Goal: Browse casually

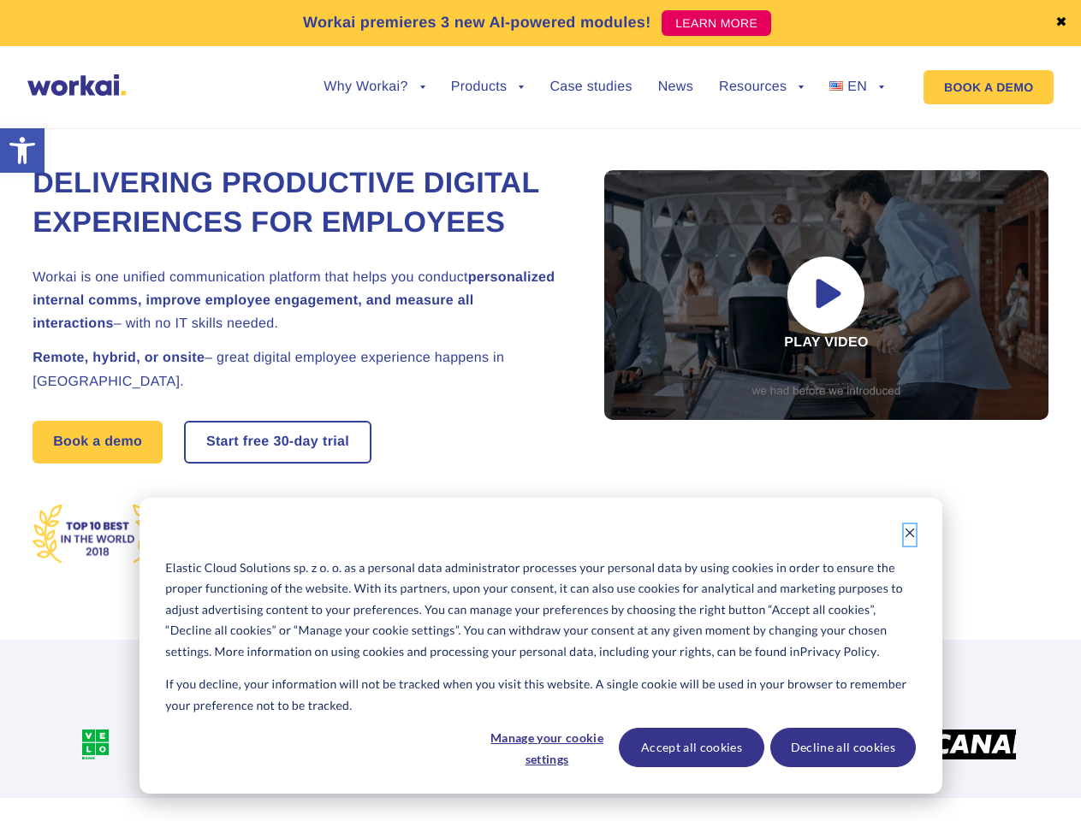
click at [909, 535] on icon "Dismiss cookie banner" at bounding box center [910, 533] width 12 height 12
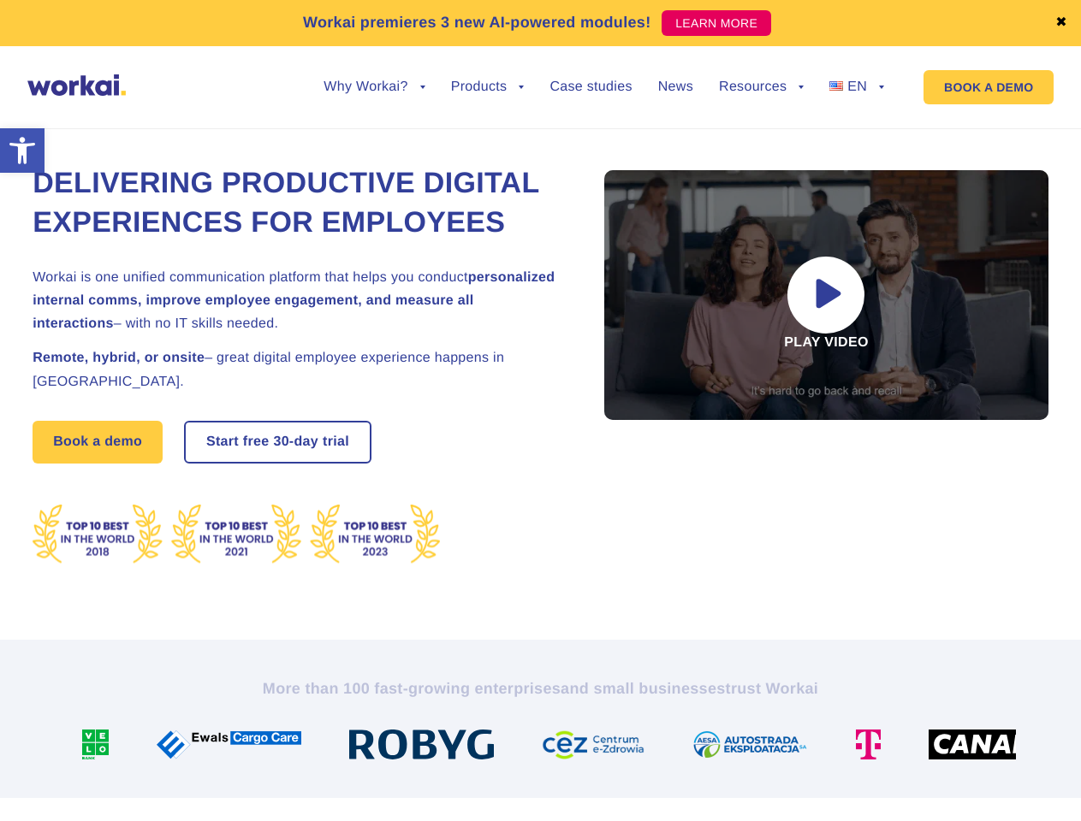
click at [546, 748] on img at bounding box center [600, 745] width 116 height 30
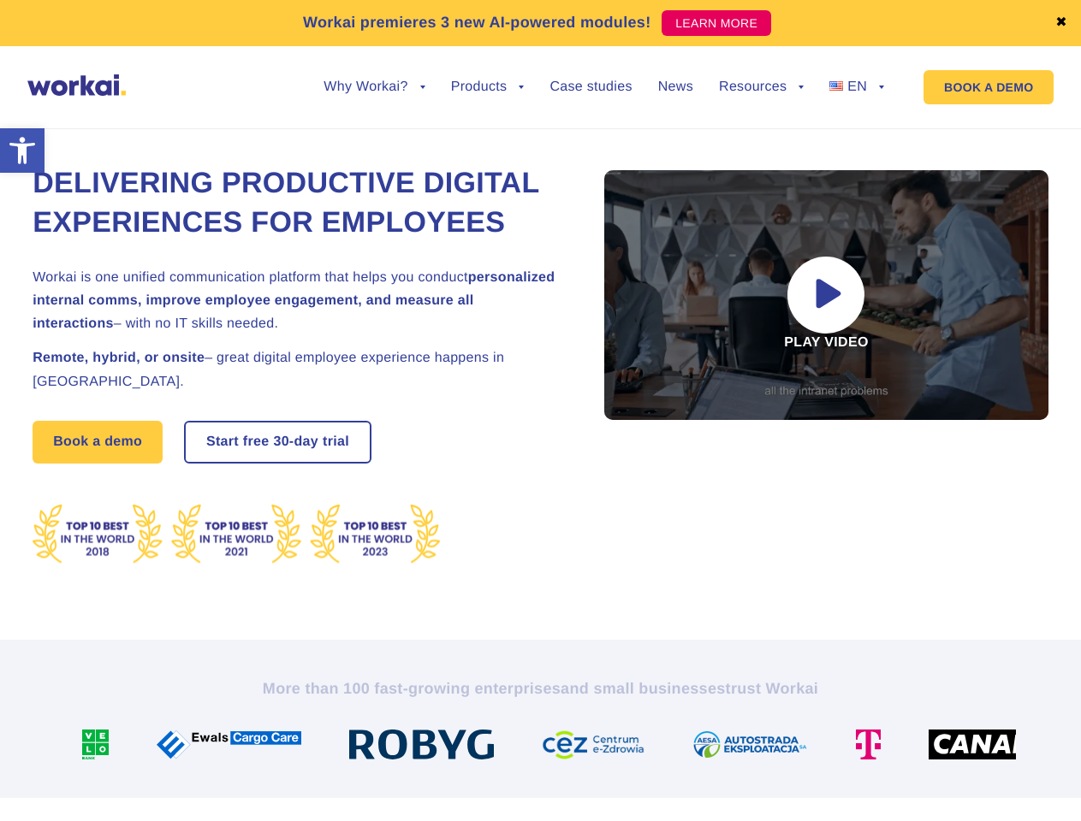
click at [690, 748] on div at bounding box center [756, 745] width 163 height 30
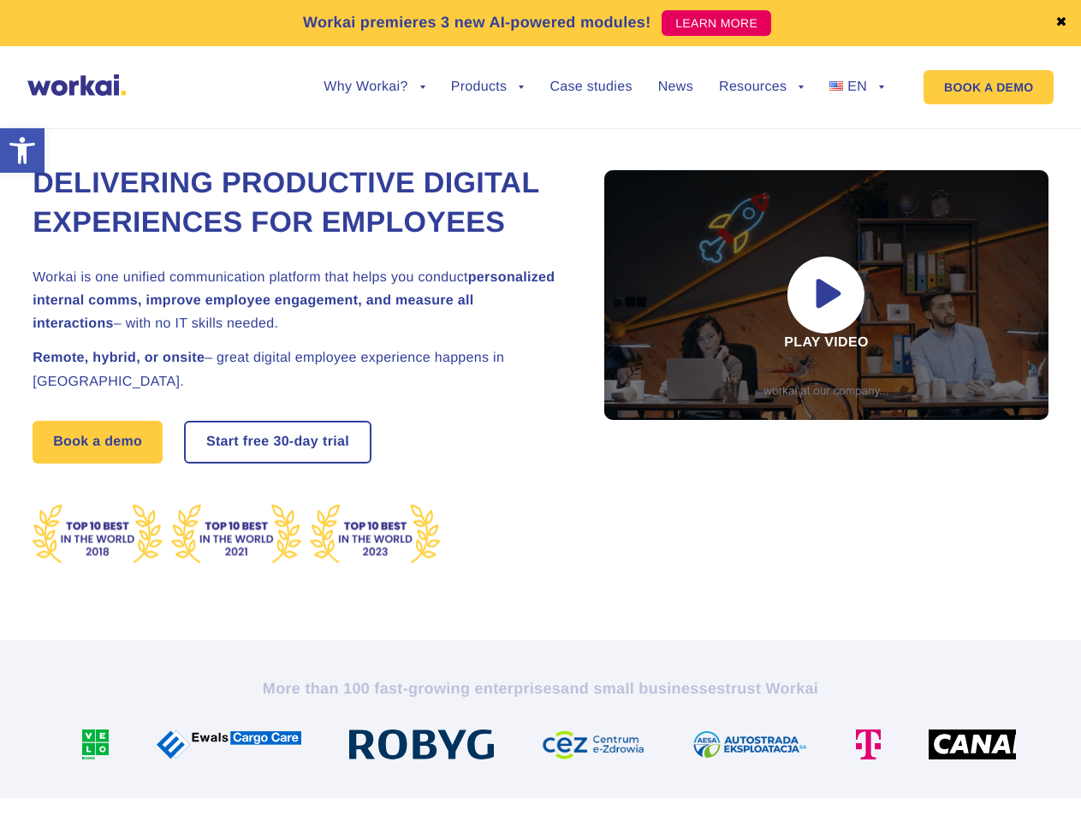
click at [842, 748] on div at bounding box center [874, 745] width 73 height 30
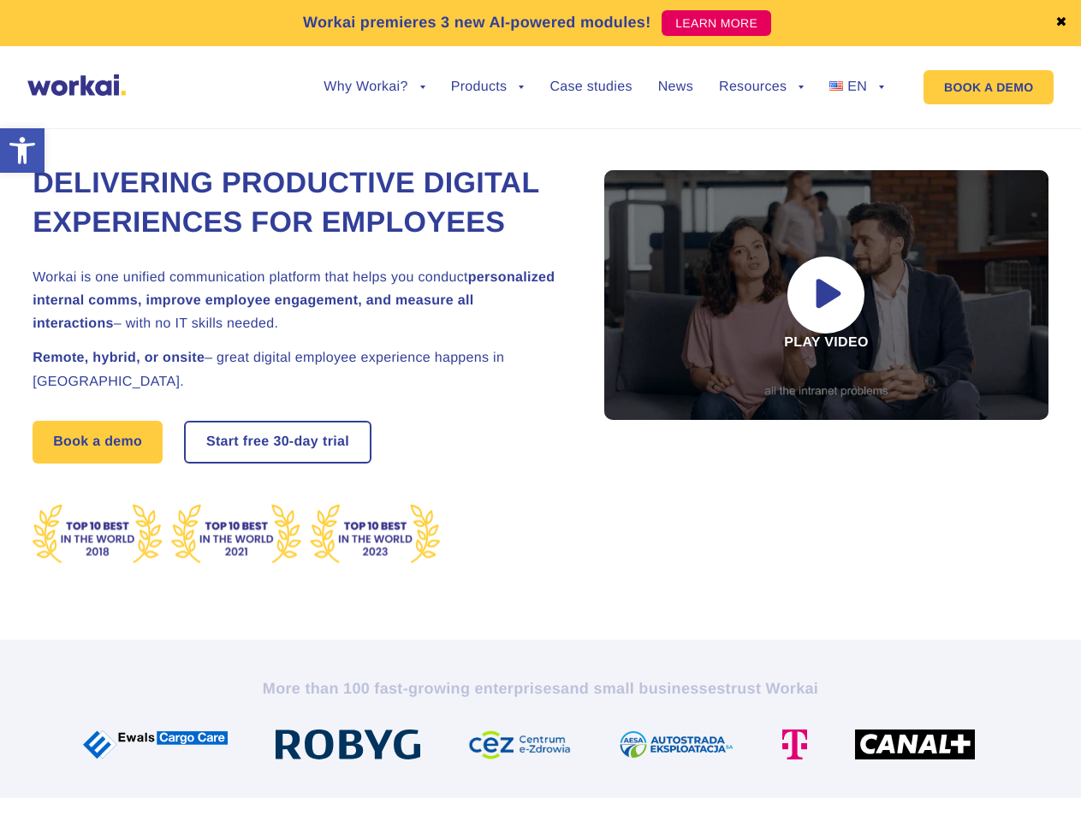
click at [1061, 23] on link "✖" at bounding box center [1061, 23] width 12 height 14
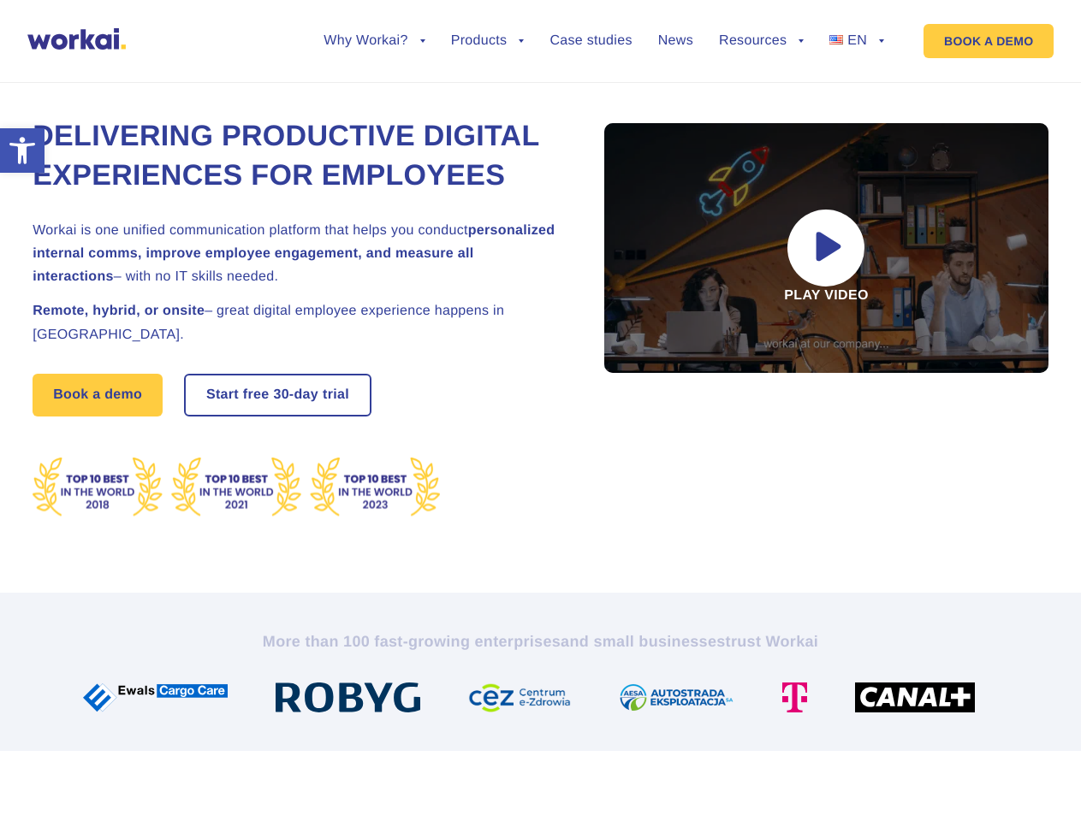
click at [374, 100] on div "Delivering Productive Digital Experiences for Employees Workai is one unified c…" at bounding box center [541, 318] width 1016 height 550
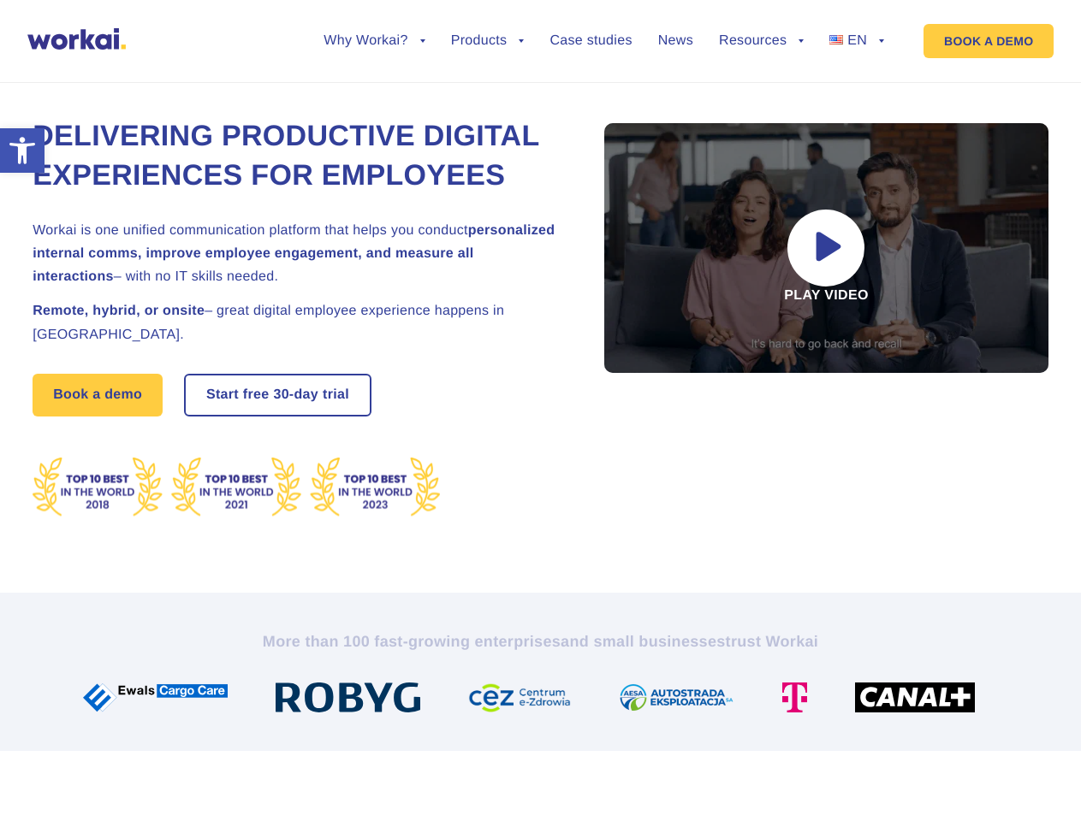
click at [374, 87] on div "Delivering Productive Digital Experiences for Employees Workai is one unified c…" at bounding box center [541, 318] width 1016 height 550
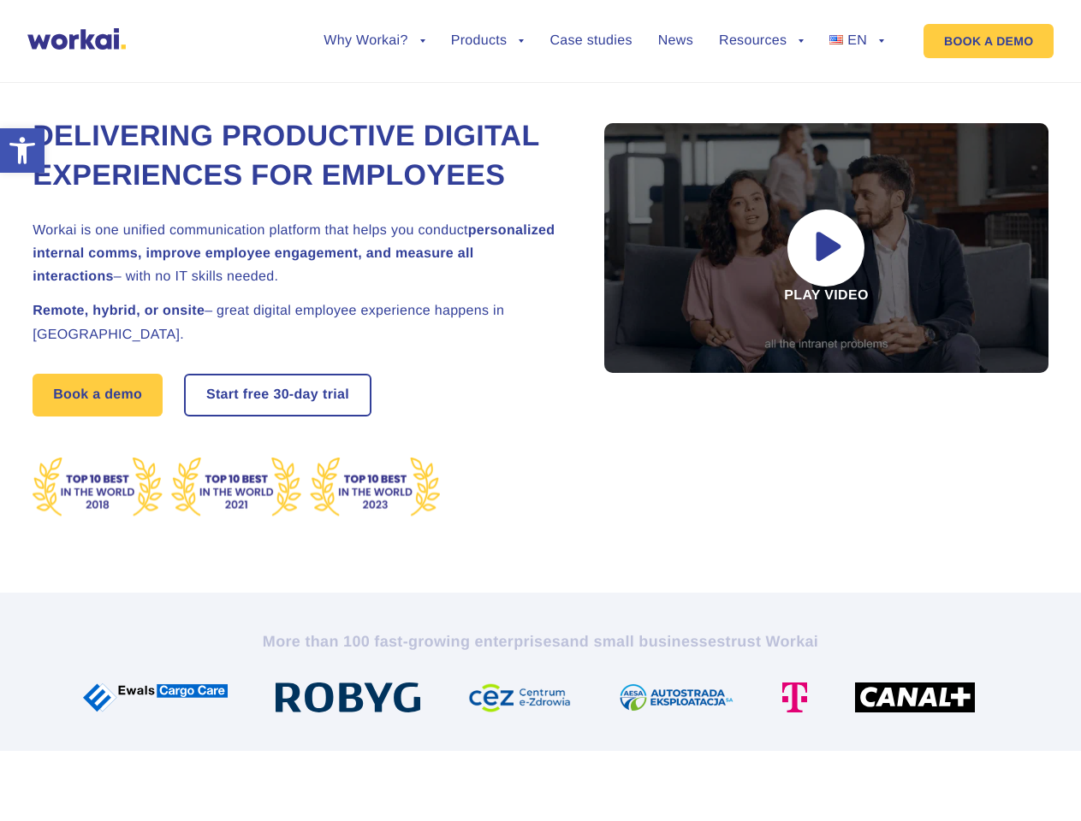
click at [488, 100] on div "Delivering Productive Digital Experiences for Employees Workai is one unified c…" at bounding box center [541, 318] width 1016 height 550
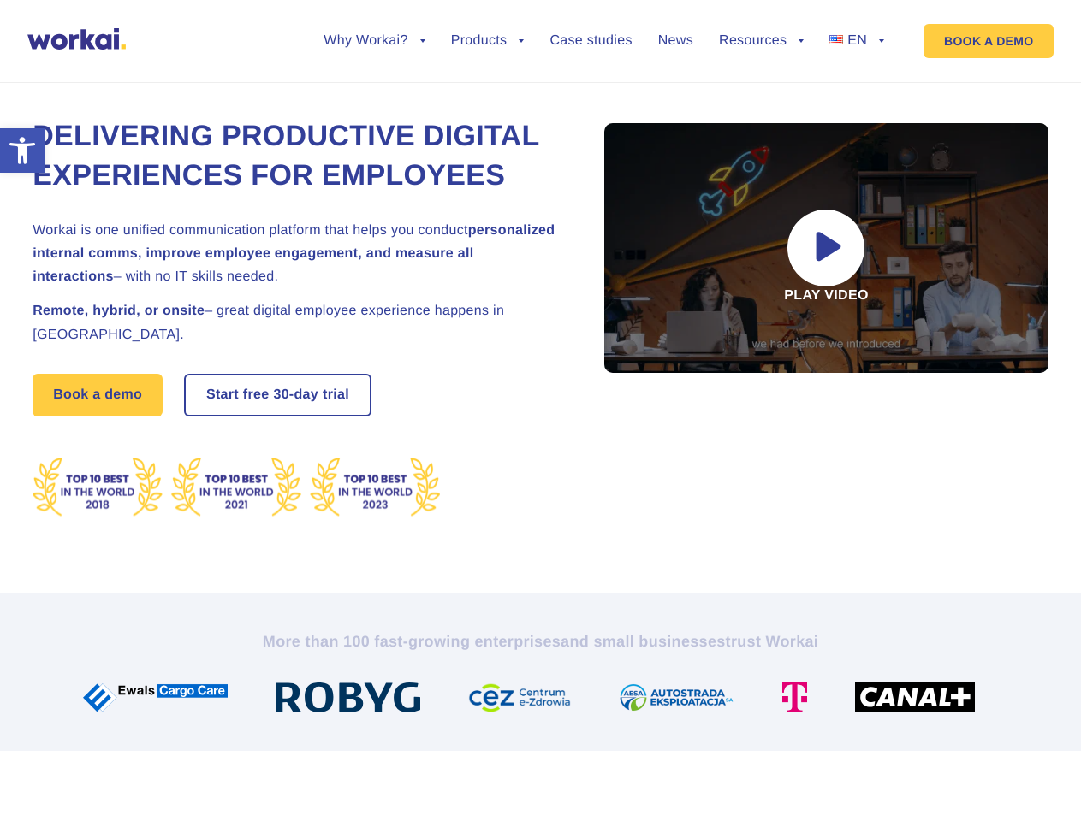
click at [761, 100] on div "Delivering Productive Digital Experiences for Employees Workai is one unified c…" at bounding box center [541, 318] width 1016 height 550
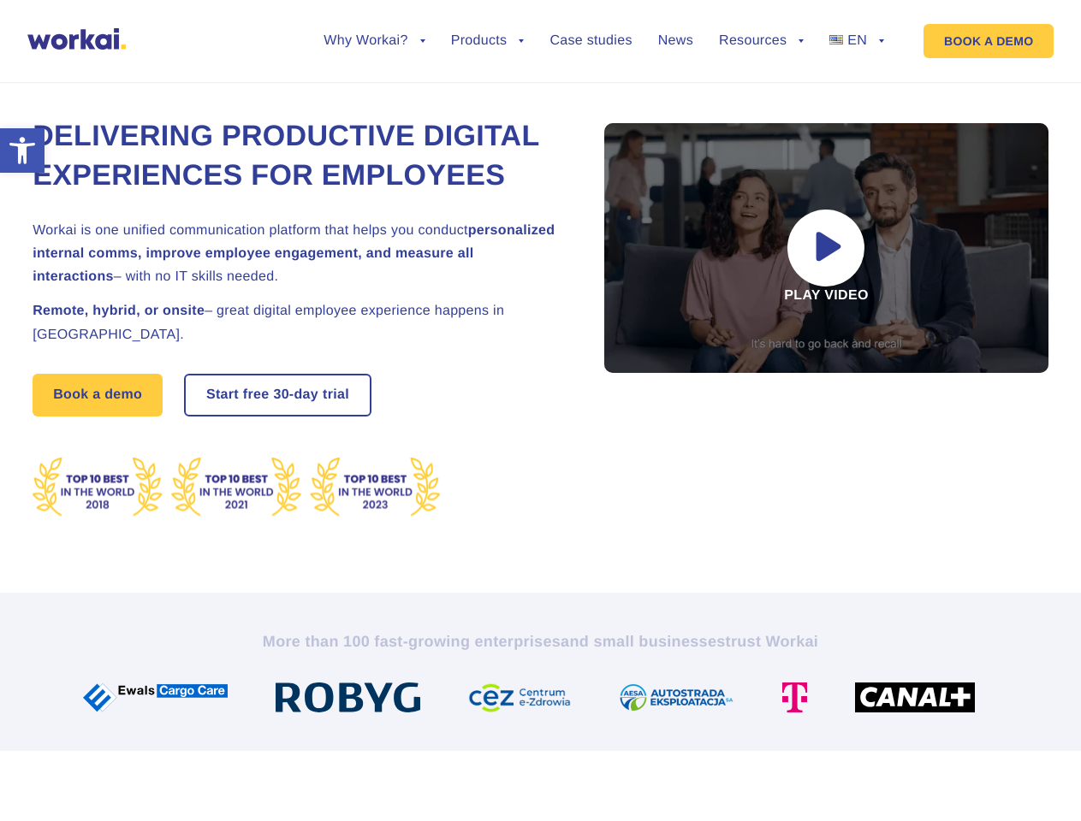
click at [761, 87] on div "Delivering Productive Digital Experiences for Employees Workai is one unified c…" at bounding box center [541, 318] width 1016 height 550
